Goal: Find specific page/section: Find specific page/section

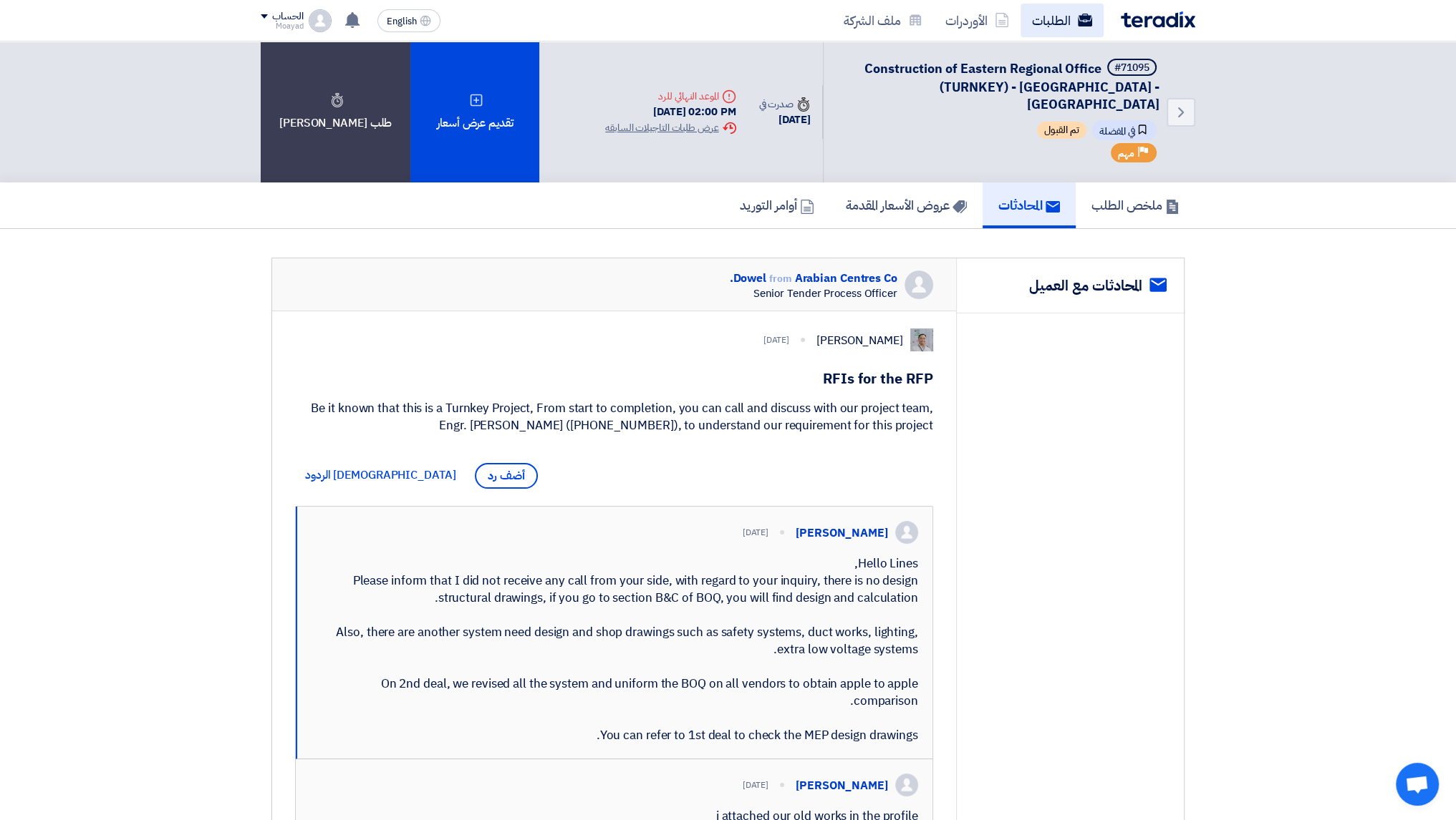
click at [1071, 29] on link "الطلبات" at bounding box center [1062, 21] width 83 height 34
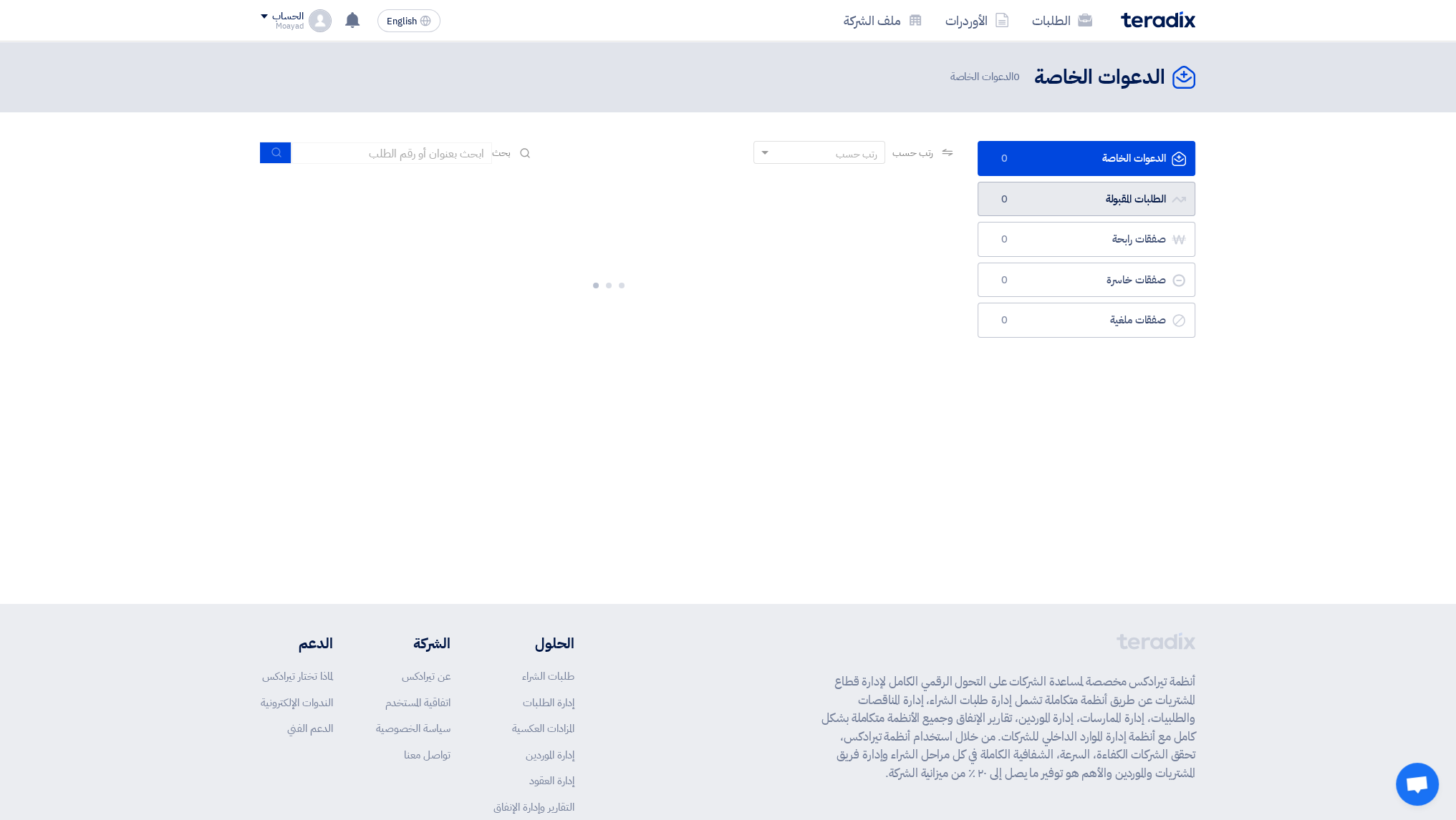
click at [1097, 194] on link "الطلبات المقبولة الطلبات المقبولة 0" at bounding box center [1085, 200] width 217 height 35
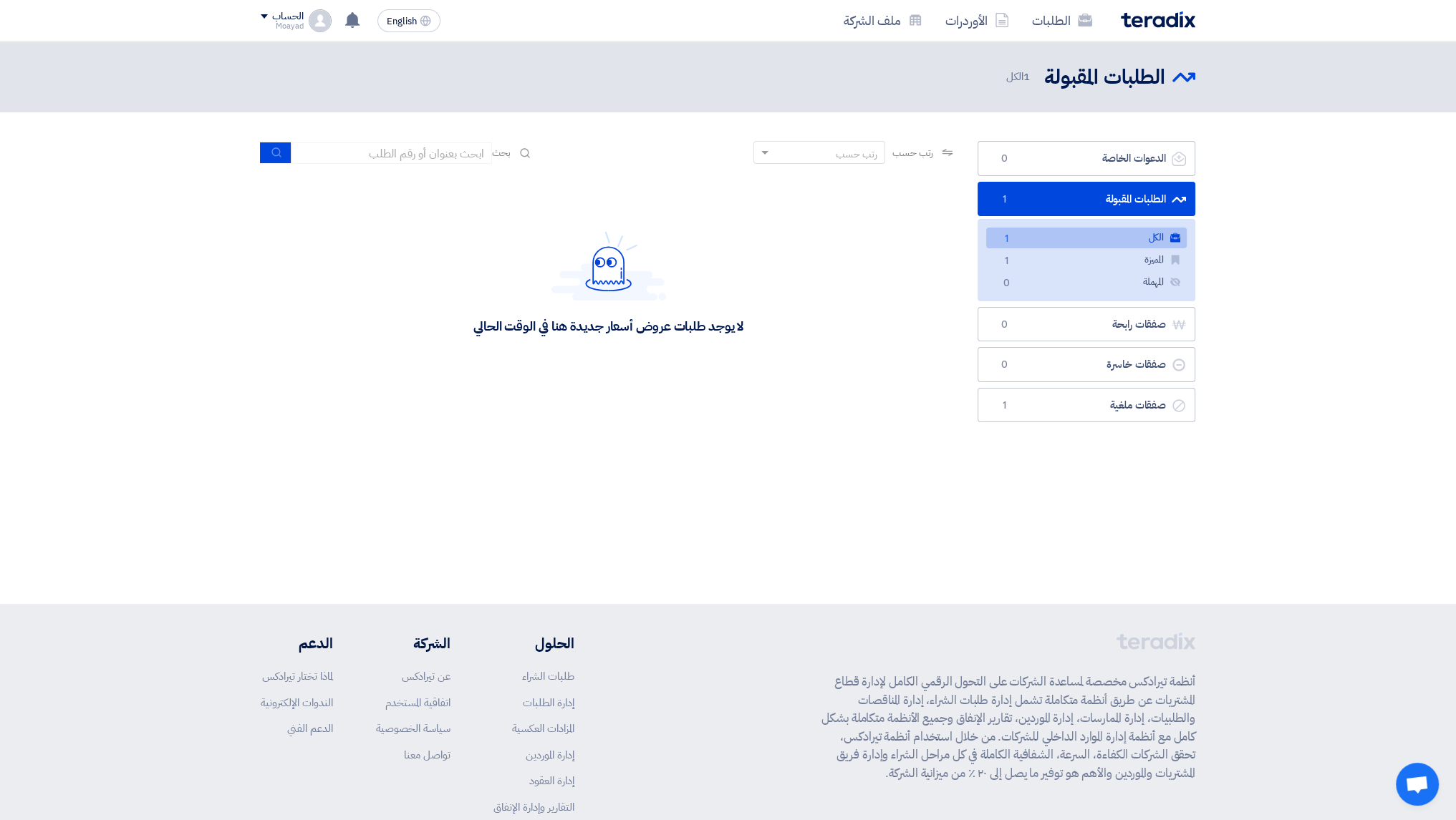
click at [1083, 229] on link "الكل الكل 1" at bounding box center [1086, 238] width 201 height 21
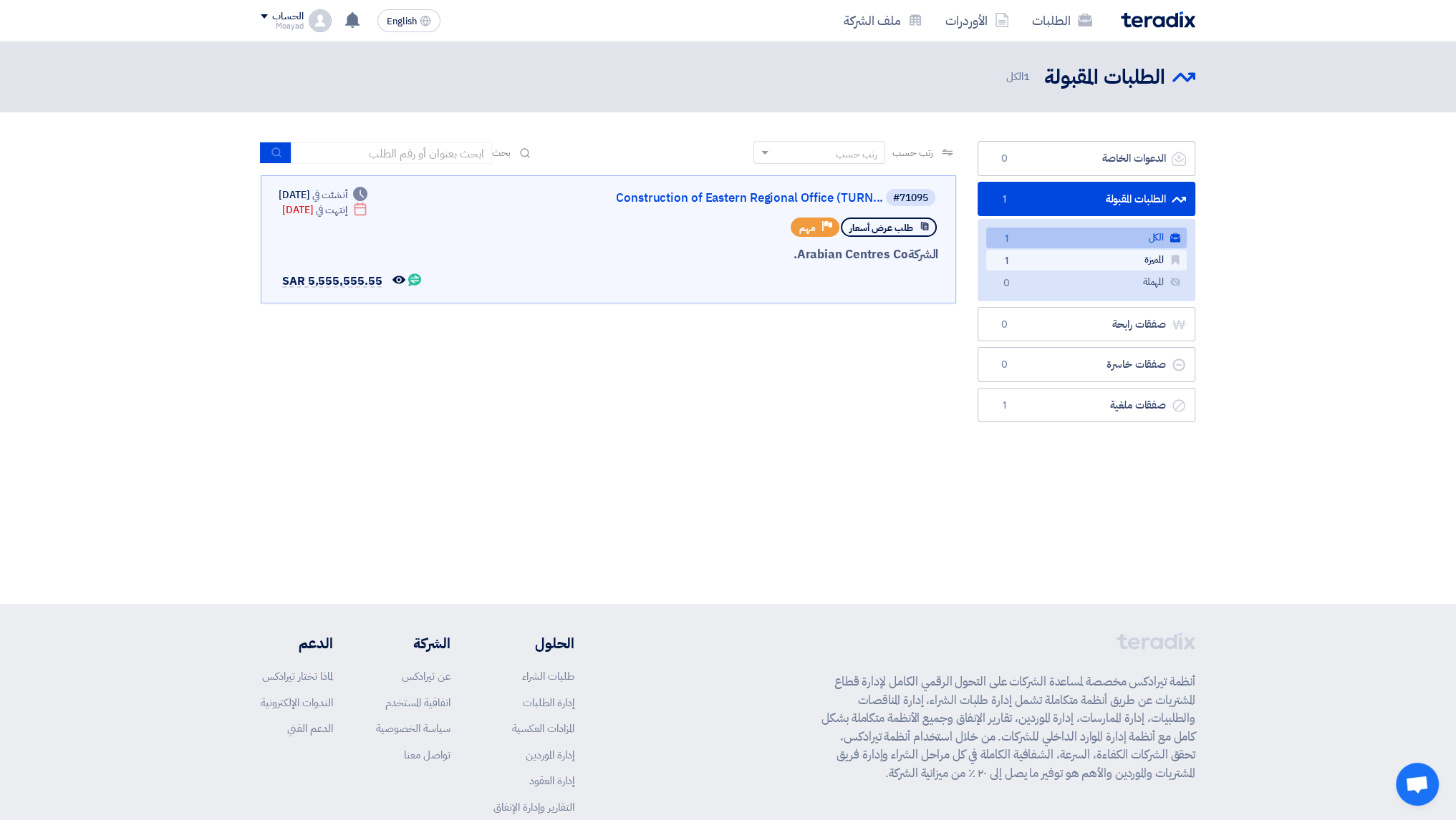
click at [1122, 254] on link "المميزة المميزة 1" at bounding box center [1086, 260] width 201 height 21
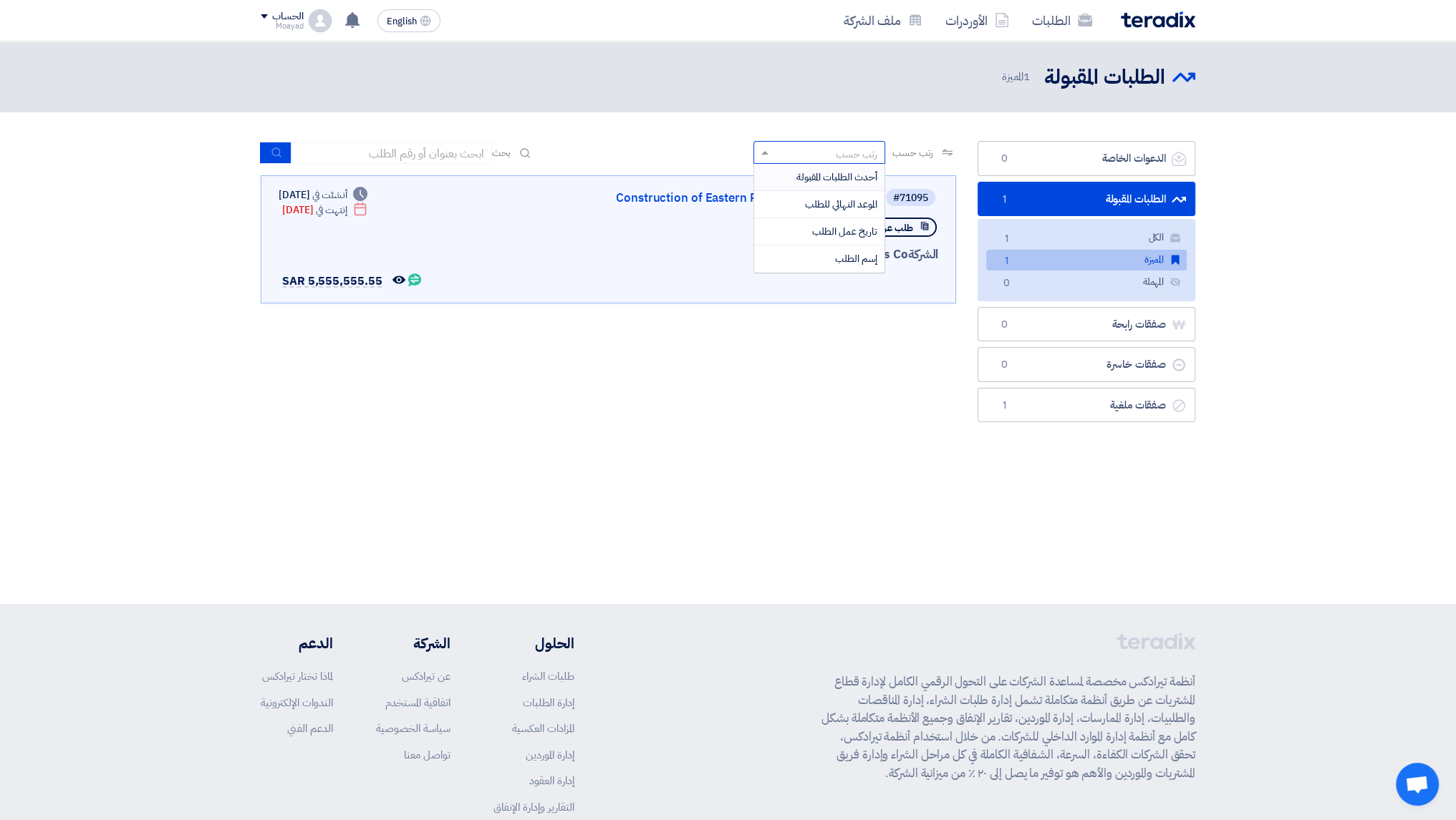
click at [754, 155] on span at bounding box center [763, 153] width 18 height 15
click at [581, 524] on div "الطلبات المقبولة الطلبات المقبولة 1 المميزة" at bounding box center [728, 323] width 1456 height 563
click at [691, 204] on link "Construction of Eastern Regional Office (TURN..." at bounding box center [739, 199] width 287 height 13
